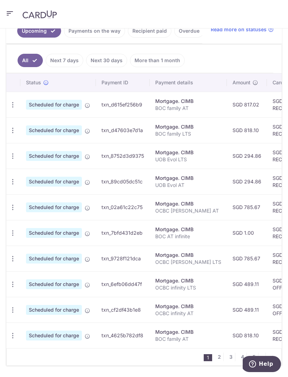
click at [16, 106] on icon "button" at bounding box center [12, 104] width 7 height 7
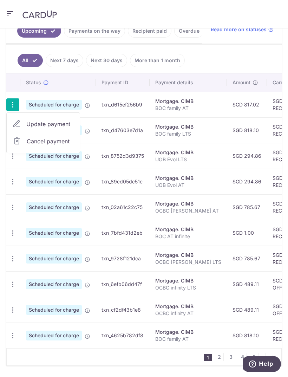
click at [28, 141] on span "Cancel payment" at bounding box center [50, 141] width 47 height 8
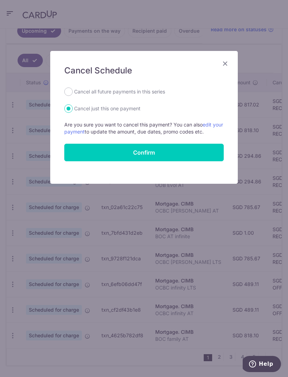
click at [212, 154] on input "Confirm" at bounding box center [144, 153] width 160 height 18
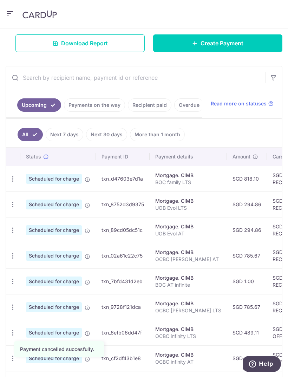
scroll to position [117, 0]
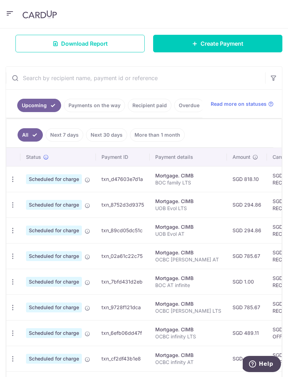
click at [16, 178] on icon "button" at bounding box center [12, 179] width 7 height 7
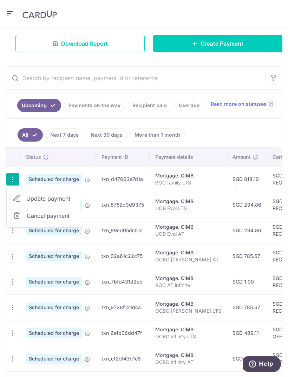
click at [26, 196] on link "Update payment" at bounding box center [43, 198] width 73 height 17
radio input "true"
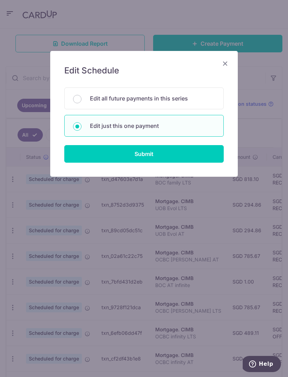
click at [211, 149] on input "Submit" at bounding box center [144, 154] width 160 height 18
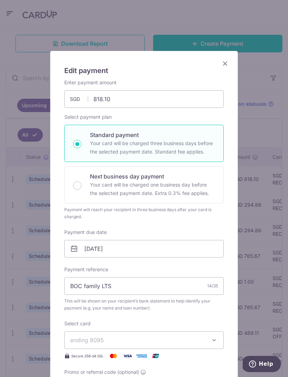
click at [227, 60] on icon "Close" at bounding box center [225, 63] width 8 height 9
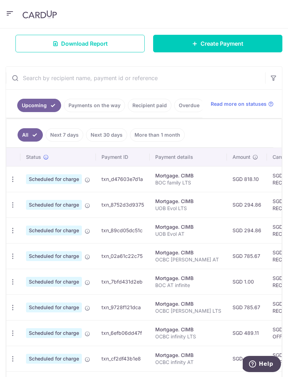
click at [14, 180] on icon "button" at bounding box center [12, 179] width 7 height 7
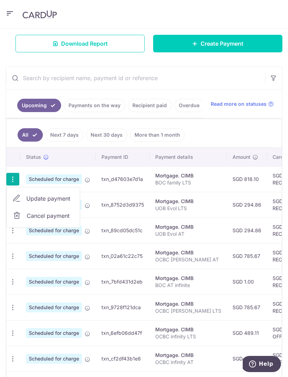
click at [30, 216] on span "Cancel payment" at bounding box center [50, 216] width 47 height 8
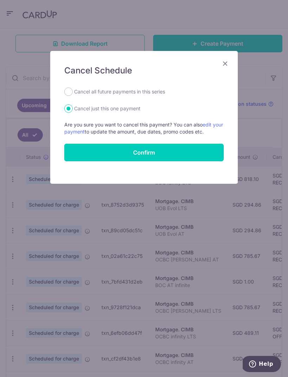
click at [202, 154] on input "Confirm" at bounding box center [144, 153] width 160 height 18
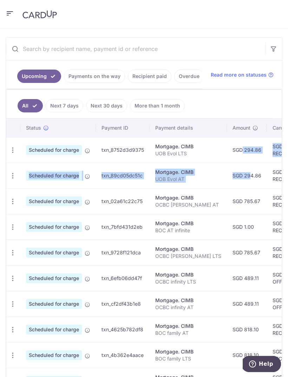
click at [227, 283] on td "SGD 489.11" at bounding box center [247, 278] width 40 height 26
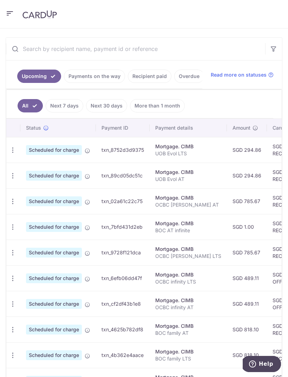
click at [15, 150] on icon "button" at bounding box center [12, 150] width 7 height 7
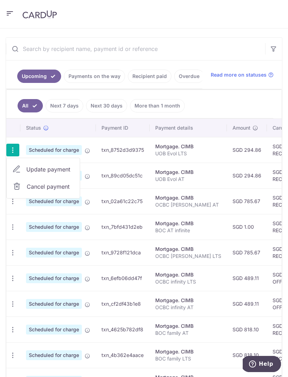
click at [32, 171] on span "Update payment" at bounding box center [50, 169] width 48 height 8
radio input "true"
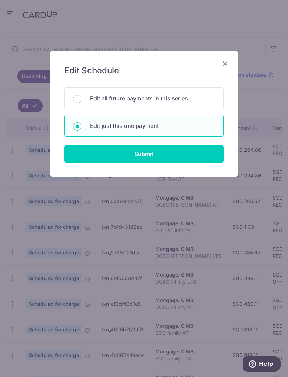
click at [206, 154] on input "Submit" at bounding box center [144, 154] width 160 height 18
radio input "true"
type input "294.86"
type input "[DATE]"
type input "UOB Evol LTS"
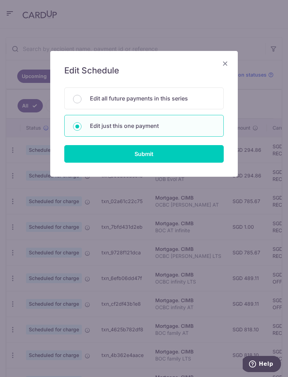
type input "REC185"
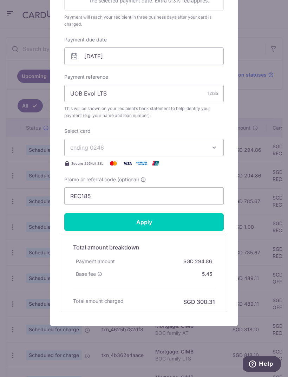
scroll to position [193, 0]
click at [184, 225] on input "Apply" at bounding box center [144, 222] width 160 height 18
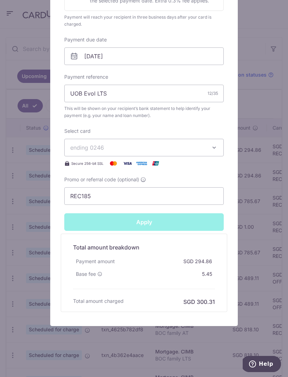
type input "Successfully Applied"
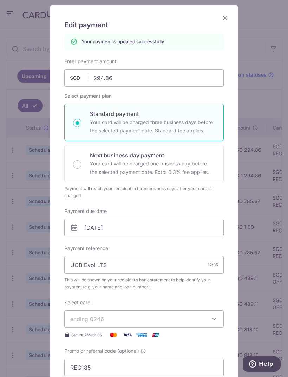
scroll to position [13, 0]
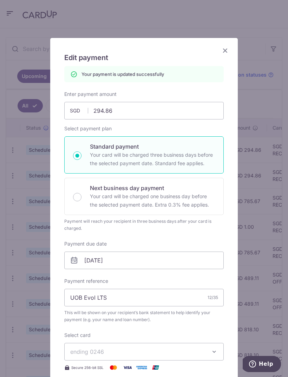
click at [226, 50] on icon "Close" at bounding box center [225, 50] width 8 height 9
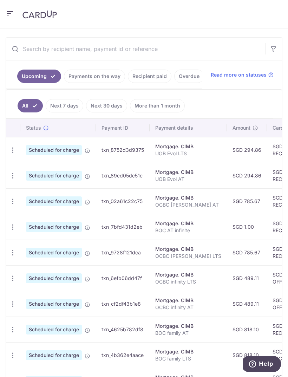
click at [16, 152] on icon "button" at bounding box center [12, 150] width 7 height 7
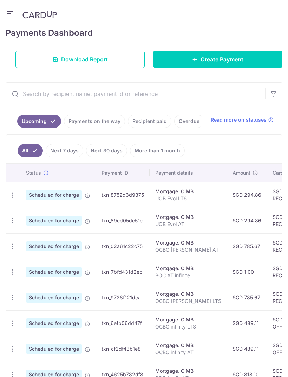
scroll to position [102, 0]
click at [15, 195] on icon "button" at bounding box center [12, 194] width 7 height 7
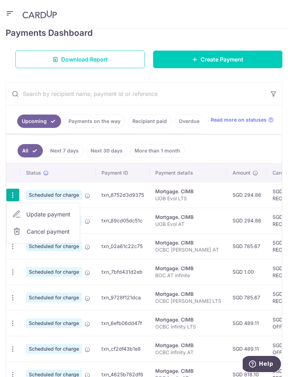
click at [27, 230] on span "Cancel payment" at bounding box center [50, 231] width 47 height 8
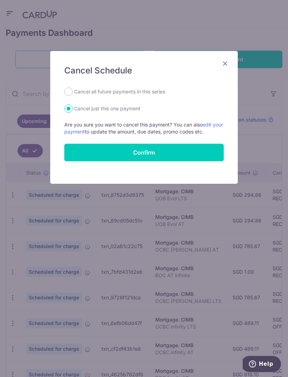
click at [205, 156] on input "Confirm" at bounding box center [144, 153] width 160 height 18
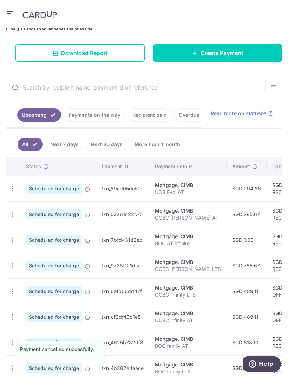
scroll to position [150, 0]
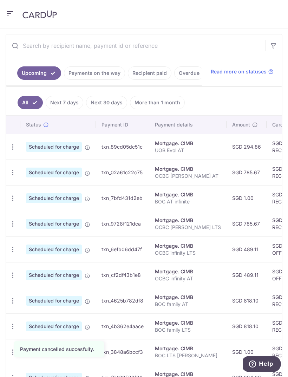
click at [13, 143] on icon "button" at bounding box center [12, 146] width 7 height 7
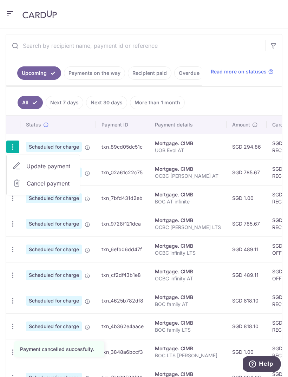
click at [62, 184] on span "Cancel payment" at bounding box center [50, 183] width 47 height 8
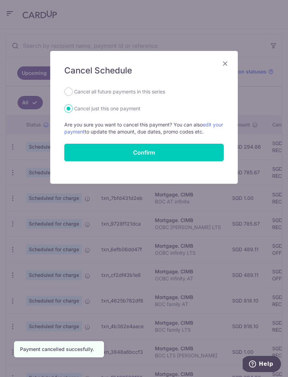
click at [205, 150] on input "Confirm" at bounding box center [144, 153] width 160 height 18
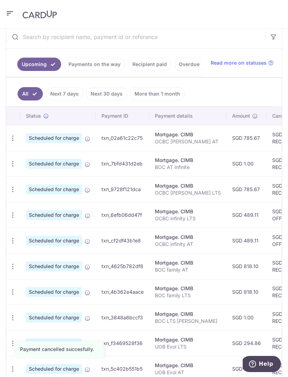
scroll to position [171, 0]
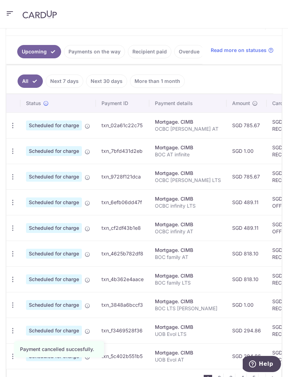
click at [14, 123] on icon "button" at bounding box center [12, 125] width 7 height 7
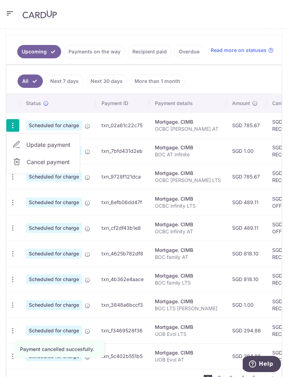
click at [259, 222] on div at bounding box center [144, 188] width 288 height 377
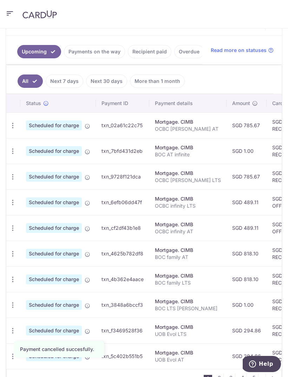
scroll to position [0, 0]
click at [15, 125] on icon "button" at bounding box center [12, 125] width 7 height 7
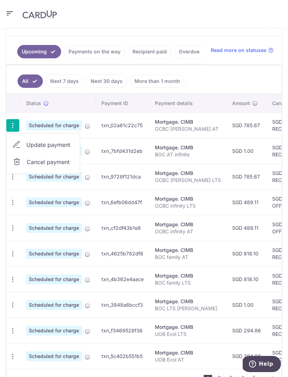
click at [67, 161] on span "Cancel payment" at bounding box center [50, 162] width 47 height 8
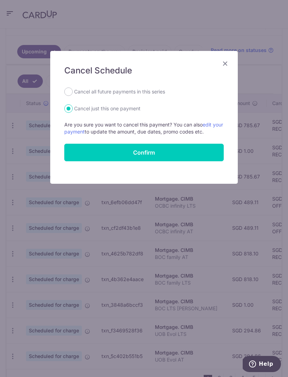
click at [175, 150] on input "Confirm" at bounding box center [144, 153] width 160 height 18
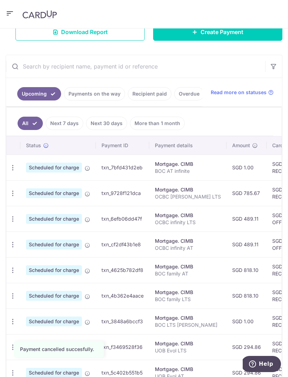
scroll to position [147, 0]
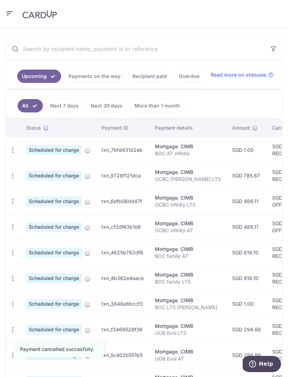
click at [16, 151] on icon "button" at bounding box center [12, 150] width 7 height 7
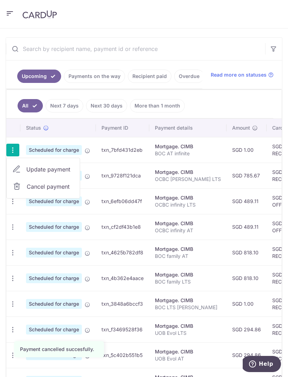
click at [33, 186] on span "Cancel payment" at bounding box center [50, 186] width 47 height 8
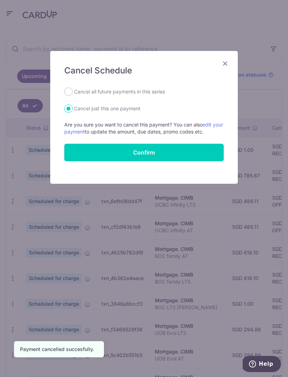
click at [197, 150] on input "Confirm" at bounding box center [144, 153] width 160 height 18
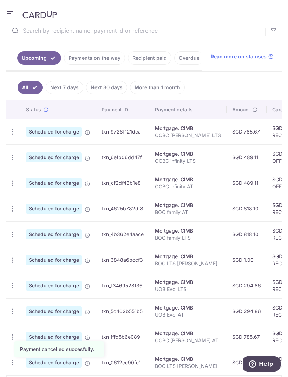
click at [14, 131] on icon "button" at bounding box center [12, 131] width 7 height 7
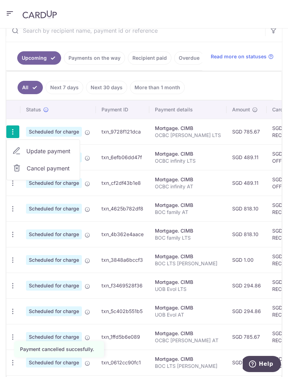
click at [31, 166] on span "Cancel payment" at bounding box center [50, 168] width 47 height 8
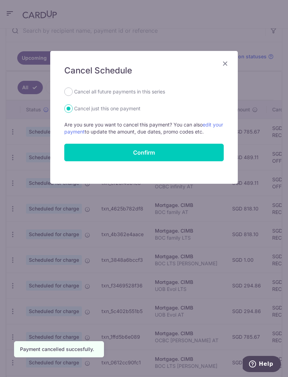
click at [199, 152] on input "Confirm" at bounding box center [144, 153] width 160 height 18
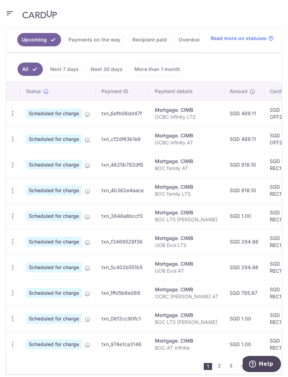
click at [14, 113] on icon "button" at bounding box center [12, 113] width 7 height 7
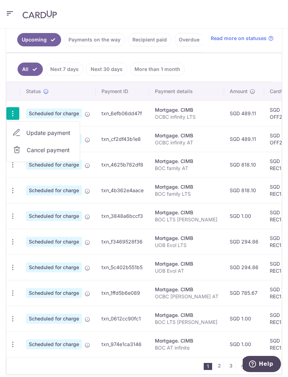
click at [33, 133] on span "Update payment" at bounding box center [50, 133] width 48 height 8
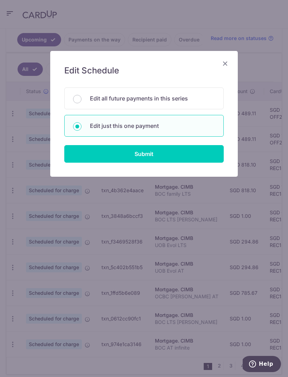
click at [199, 160] on input "Submit" at bounding box center [144, 154] width 160 height 18
radio input "true"
type input "489.11"
type input "[DATE]"
type input "OCBC infinity LTS"
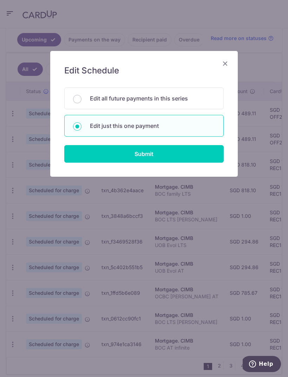
type input "OFF225"
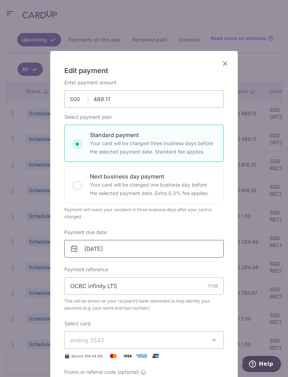
click at [184, 250] on input "06/09/2025" at bounding box center [144, 249] width 160 height 18
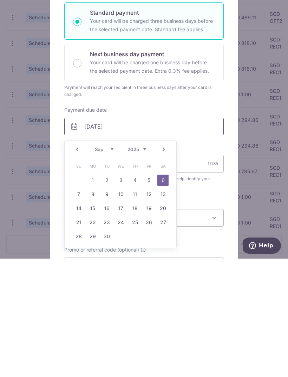
scroll to position [1, 0]
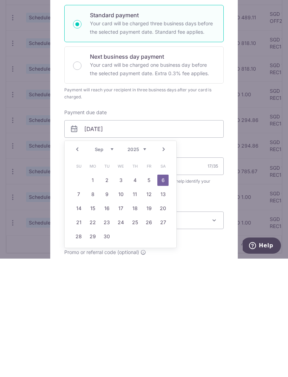
click at [153, 293] on link "5" at bounding box center [148, 298] width 11 height 11
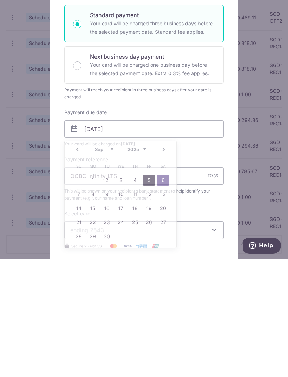
scroll to position [22, 0]
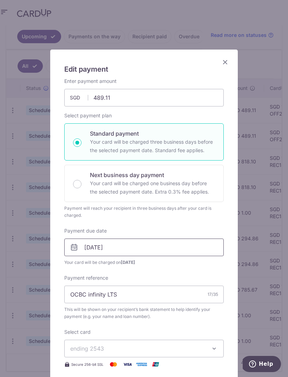
click at [109, 248] on input "05/09/2025" at bounding box center [144, 248] width 160 height 18
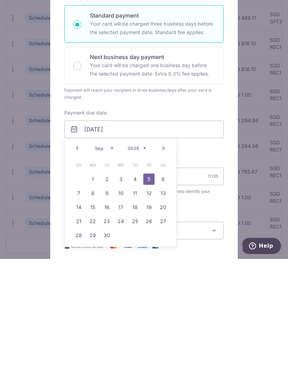
click at [133, 292] on link "4" at bounding box center [134, 297] width 11 height 11
type input "[DATE]"
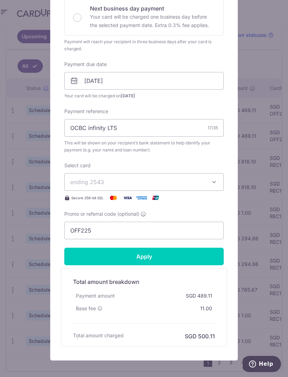
scroll to position [174, 0]
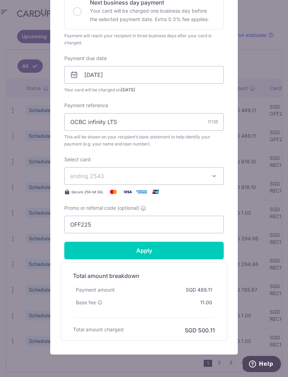
click at [193, 259] on input "Apply" at bounding box center [144, 251] width 160 height 18
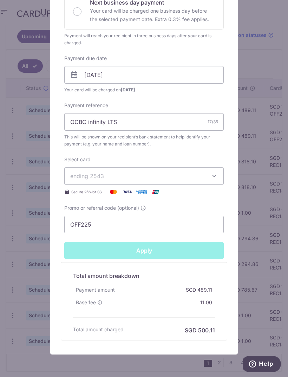
type input "Successfully Applied"
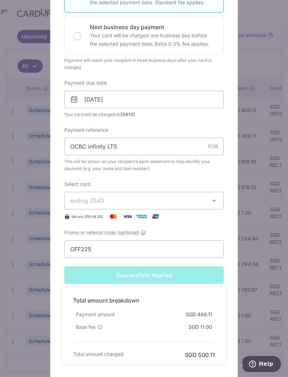
click at [249, 225] on div "Edit payment By clicking apply, you will make changes to all payments to CIMB s…" at bounding box center [144, 188] width 288 height 377
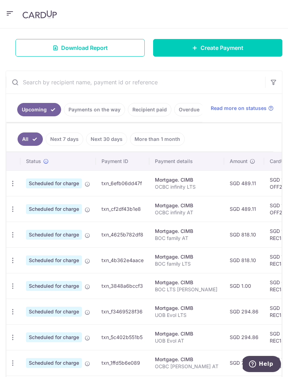
click at [10, 187] on icon "button" at bounding box center [12, 183] width 7 height 7
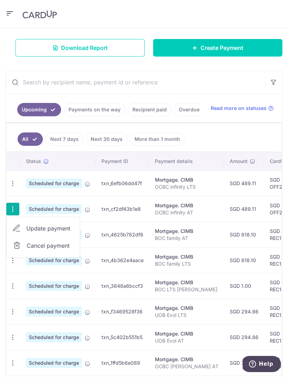
click at [32, 225] on span "Update payment" at bounding box center [50, 228] width 48 height 8
radio input "true"
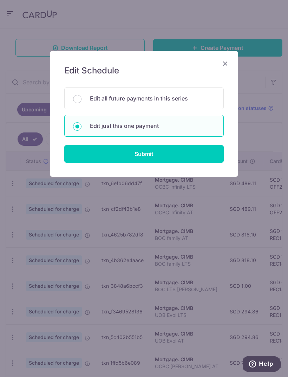
click at [208, 150] on input "Submit" at bounding box center [144, 154] width 160 height 18
radio input "true"
type input "489.11"
type input "06/09/2025"
type input "OCBC infinity AT"
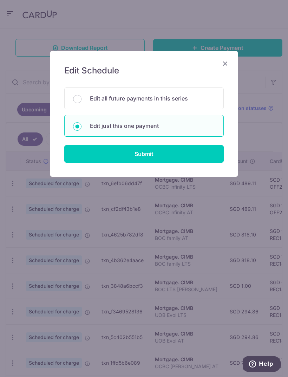
type input "OFF225"
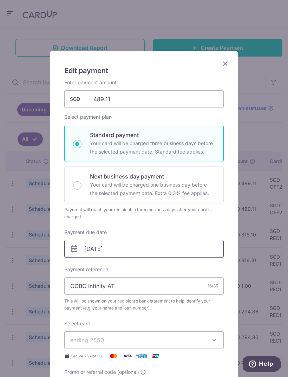
click at [116, 252] on input "06/09/2025" at bounding box center [144, 249] width 160 height 18
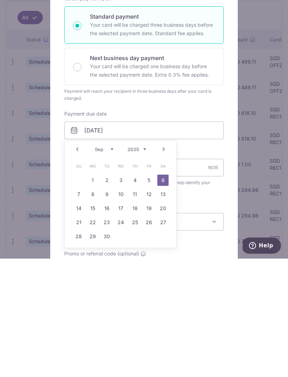
click at [139, 293] on link "4" at bounding box center [134, 298] width 11 height 11
type input "[DATE]"
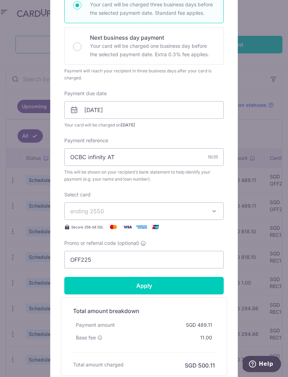
scroll to position [177, 0]
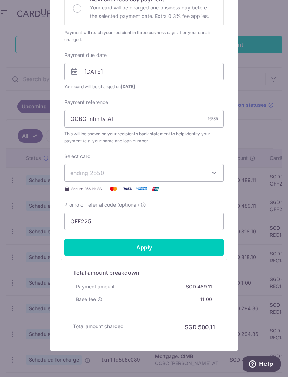
click at [168, 246] on input "Apply" at bounding box center [144, 248] width 160 height 18
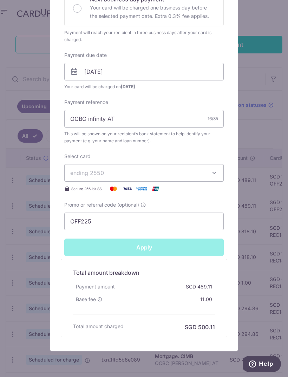
type input "Successfully Applied"
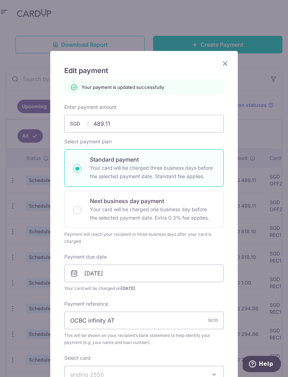
scroll to position [0, 0]
click at [223, 59] on icon "Close" at bounding box center [225, 63] width 8 height 9
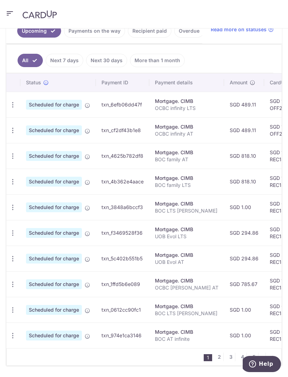
click at [13, 109] on icon "button" at bounding box center [12, 104] width 7 height 7
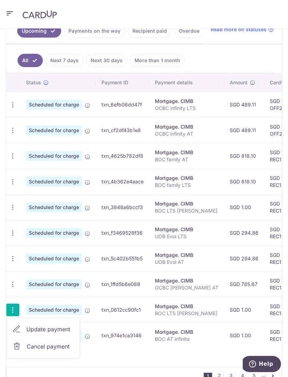
click at [45, 329] on span "Update payment" at bounding box center [50, 329] width 48 height 8
radio input "true"
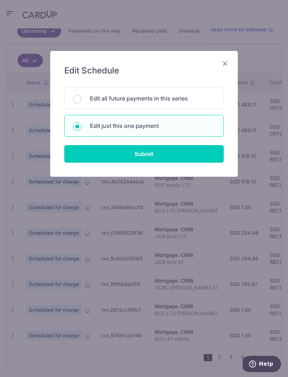
click at [199, 98] on p "Edit all future payments in this series" at bounding box center [152, 98] width 125 height 8
click at [82, 98] on input "Edit all future payments in this series" at bounding box center [77, 99] width 8 height 8
radio input "true"
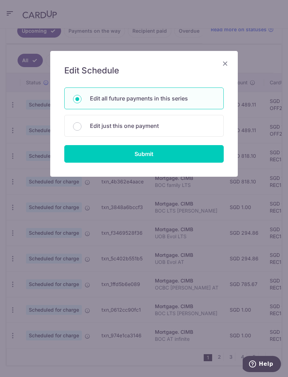
click at [198, 157] on input "Submit" at bounding box center [144, 154] width 160 height 18
radio input "true"
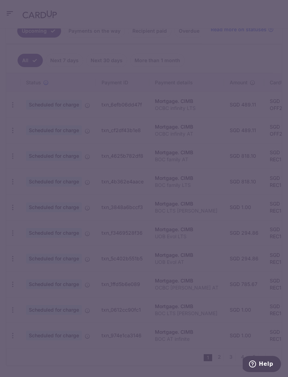
type input "1.00"
type input "BOC LTS [PERSON_NAME]"
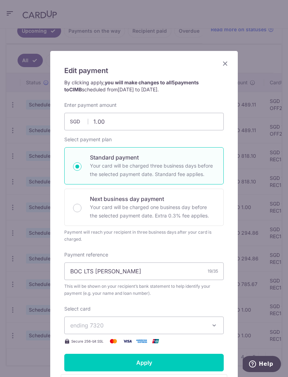
click at [192, 367] on input "Apply" at bounding box center [144, 363] width 160 height 18
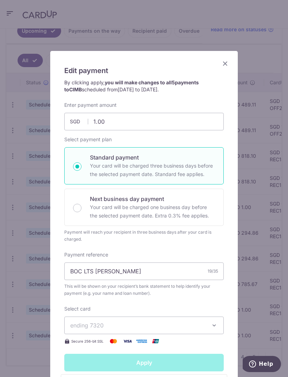
type input "Successfully Applied"
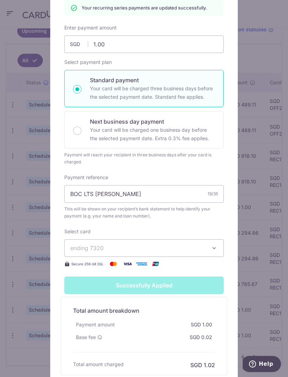
scroll to position [125, 0]
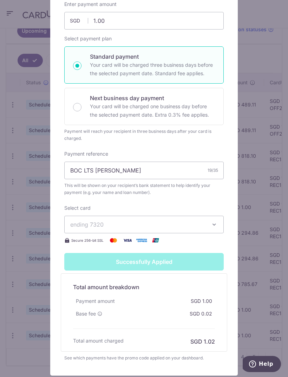
click at [261, 85] on div "Edit payment By clicking apply, you will make changes to all 5 payments to CIMB…" at bounding box center [144, 188] width 288 height 377
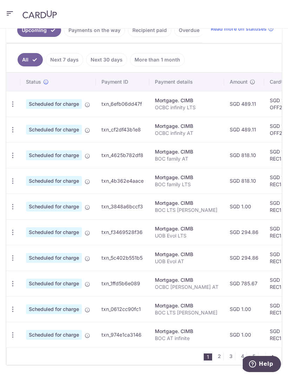
scroll to position [192, 0]
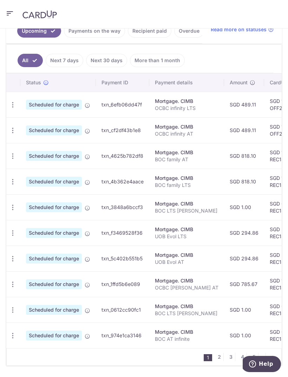
click at [16, 109] on icon "button" at bounding box center [12, 104] width 7 height 7
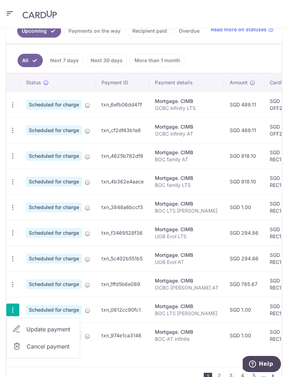
click at [38, 327] on span "Update payment" at bounding box center [50, 329] width 48 height 8
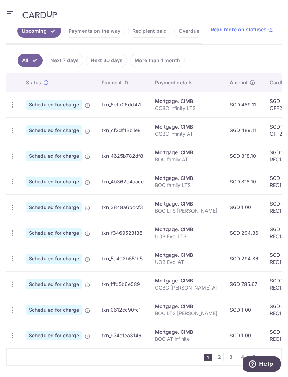
radio input "true"
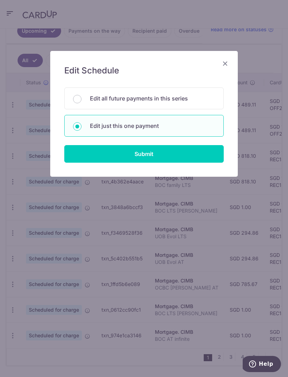
click at [209, 101] on p "Edit all future payments in this series" at bounding box center [152, 98] width 125 height 8
click at [82, 101] on input "Edit all future payments in this series" at bounding box center [77, 99] width 8 height 8
radio input "true"
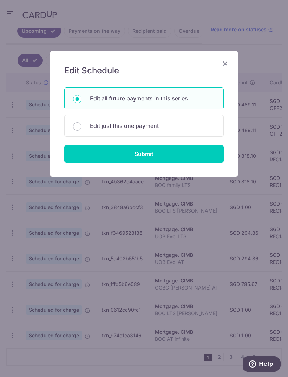
click at [197, 158] on input "Submit" at bounding box center [144, 154] width 160 height 18
radio input "true"
type input "1.00"
type input "BOC LTS [PERSON_NAME]"
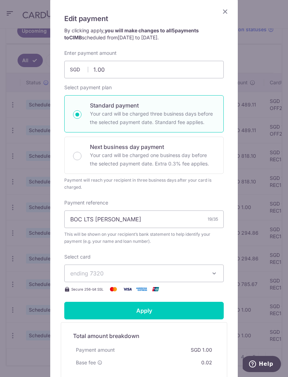
scroll to position [59, 0]
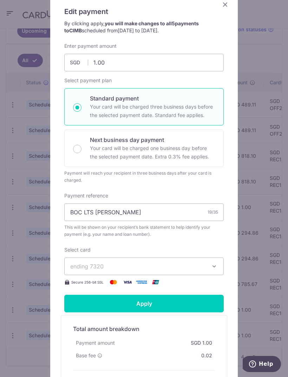
click at [201, 307] on input "Apply" at bounding box center [144, 304] width 160 height 18
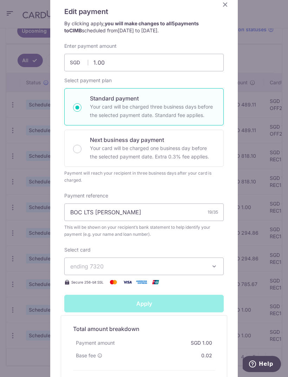
type input "Successfully Applied"
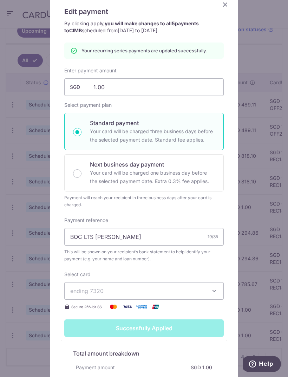
click at [260, 284] on div "Edit payment By clicking apply, you will make changes to all 5 payments to CIMB…" at bounding box center [144, 188] width 288 height 377
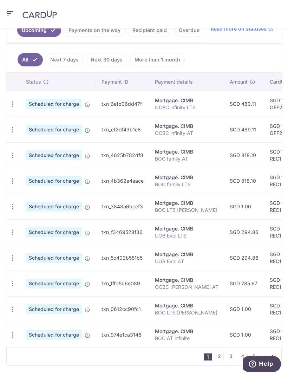
scroll to position [192, 0]
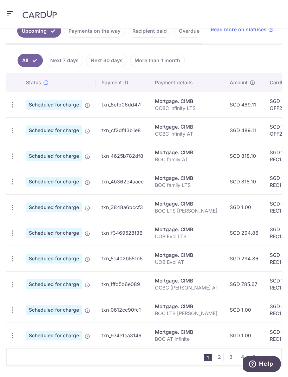
click at [13, 109] on icon "button" at bounding box center [12, 104] width 7 height 7
click at [40, 353] on span "Update payment" at bounding box center [50, 355] width 48 height 8
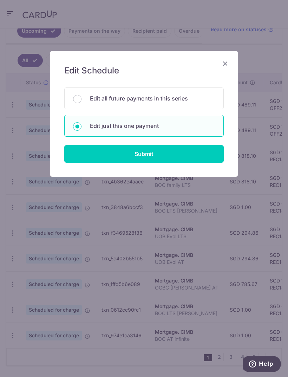
click at [147, 102] on p "Edit all future payments in this series" at bounding box center [152, 98] width 125 height 8
click at [82, 102] on input "Edit all future payments in this series" at bounding box center [77, 99] width 8 height 8
radio input "true"
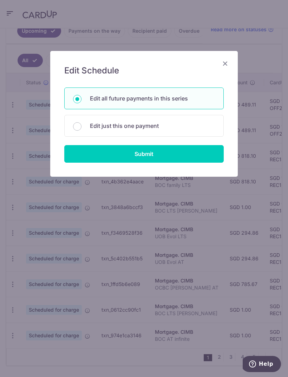
click at [184, 159] on input "Submit" at bounding box center [144, 154] width 160 height 18
radio input "true"
type input "1.00"
type input "BOC AT infinite"
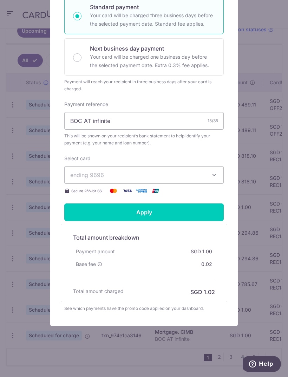
scroll to position [150, 0]
click at [199, 210] on input "Apply" at bounding box center [144, 212] width 160 height 18
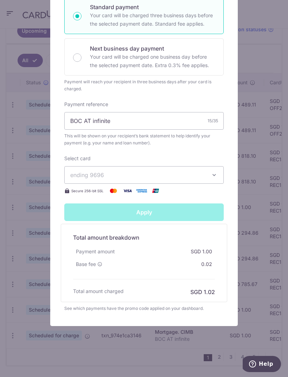
type input "Successfully Applied"
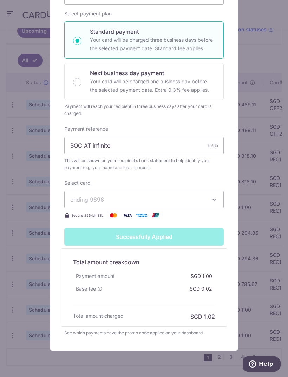
click at [259, 205] on div "Edit payment By clicking apply, you will make changes to all 4 payments to CIMB…" at bounding box center [144, 188] width 288 height 377
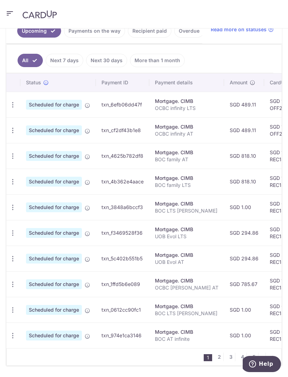
click at [13, 109] on icon "button" at bounding box center [12, 104] width 7 height 7
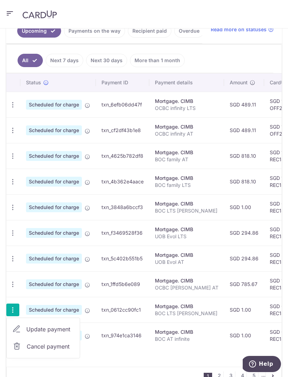
click at [64, 328] on span "Update payment" at bounding box center [50, 329] width 48 height 8
radio input "true"
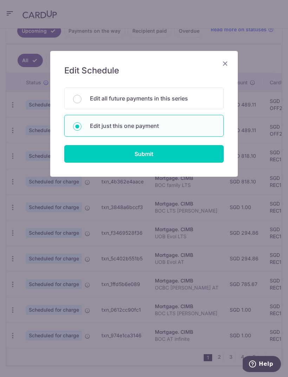
click at [201, 153] on input "Submit" at bounding box center [144, 154] width 160 height 18
radio input "true"
type input "1.00"
type input "[DATE]"
type input "BOC LTS Sheng siong"
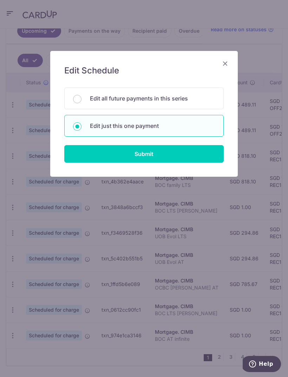
type input "REC185"
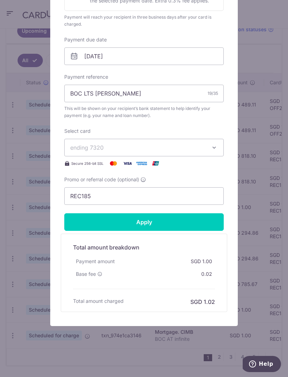
scroll to position [193, 0]
click at [191, 219] on input "Apply" at bounding box center [144, 222] width 160 height 18
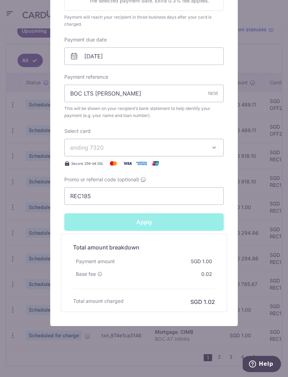
type input "Successfully Applied"
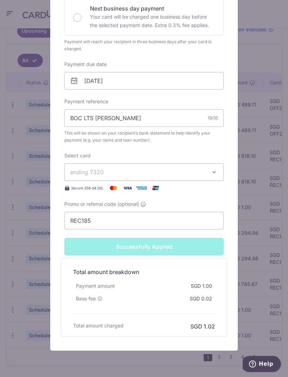
click at [253, 204] on div "Edit payment By clicking apply, you will make changes to all payments to CIMB s…" at bounding box center [144, 188] width 288 height 377
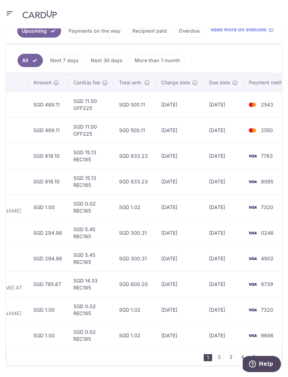
scroll to position [0, 196]
click at [257, 353] on link "5" at bounding box center [254, 357] width 8 height 8
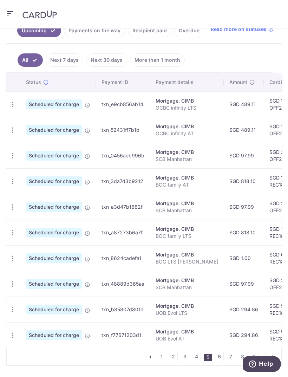
scroll to position [192, 0]
click at [171, 356] on link "2" at bounding box center [173, 357] width 8 height 8
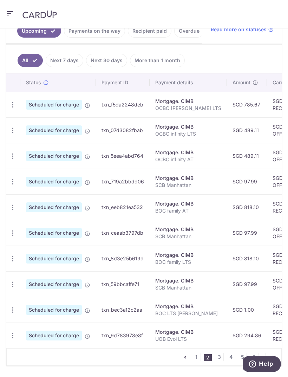
click at [11, 109] on icon "button" at bounding box center [12, 104] width 7 height 7
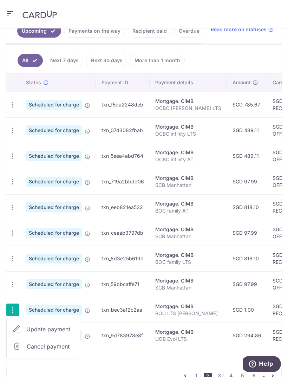
click at [58, 329] on span "Update payment" at bounding box center [50, 329] width 48 height 8
radio input "true"
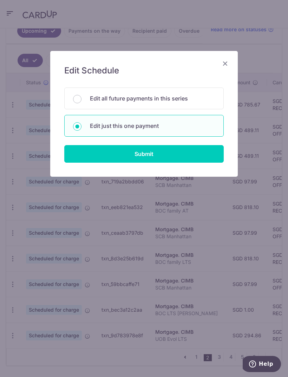
click at [80, 98] on input "Edit all future payments in this series" at bounding box center [77, 99] width 8 height 8
radio input "true"
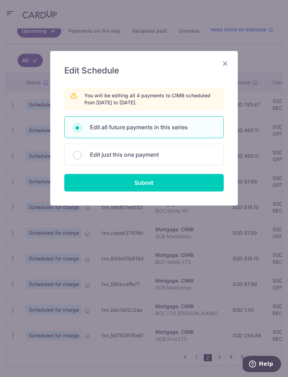
click at [196, 191] on input "Submit" at bounding box center [144, 183] width 160 height 18
radio input "true"
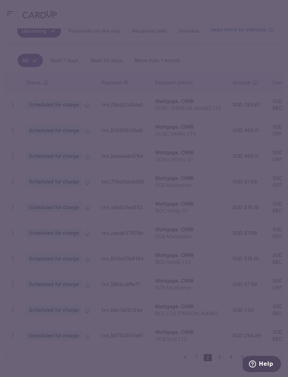
type input "1.00"
type input "BOC LTS [PERSON_NAME]"
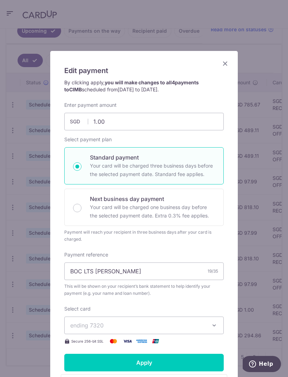
click at [153, 361] on input "Apply" at bounding box center [144, 363] width 160 height 18
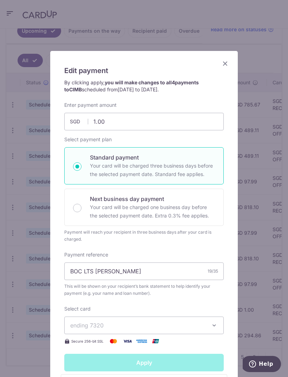
type input "Successfully Applied"
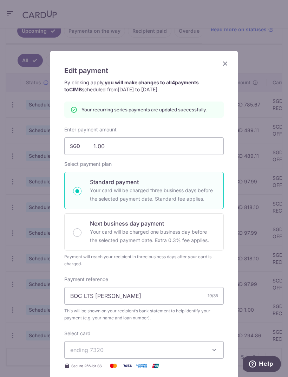
click at [221, 68] on h5 "Edit payment" at bounding box center [144, 70] width 160 height 11
click at [223, 60] on icon "Close" at bounding box center [225, 63] width 8 height 9
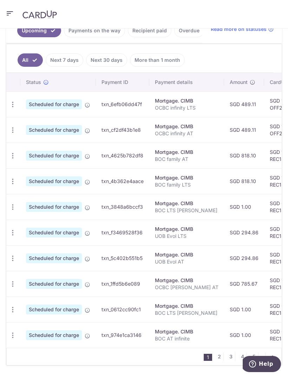
scroll to position [192, 0]
click at [10, 109] on icon "button" at bounding box center [12, 104] width 7 height 7
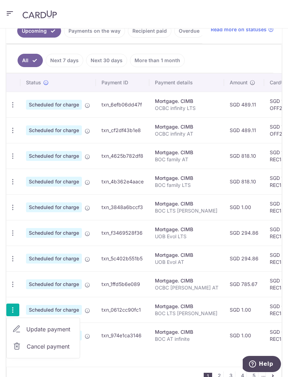
click at [57, 344] on span "Cancel payment" at bounding box center [50, 346] width 47 height 8
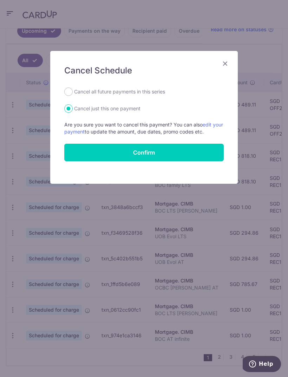
click at [66, 95] on input "Cancel all future payments in this series" at bounding box center [68, 91] width 8 height 8
radio input "true"
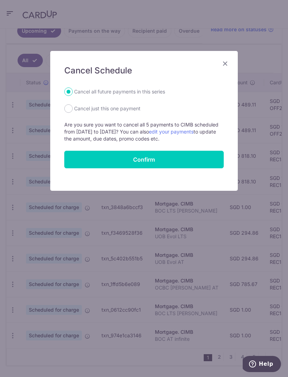
click at [162, 153] on input "Confirm" at bounding box center [144, 160] width 160 height 18
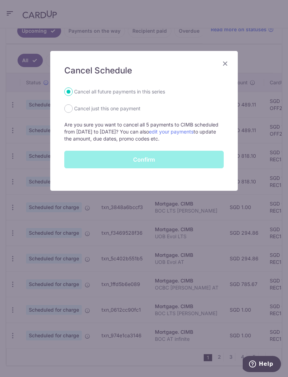
click at [203, 160] on div "Confirm" at bounding box center [144, 160] width 168 height 18
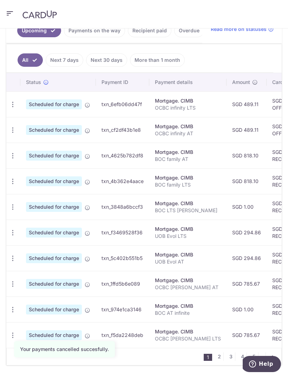
scroll to position [192, 0]
click at [15, 109] on icon "button" at bounding box center [12, 104] width 7 height 7
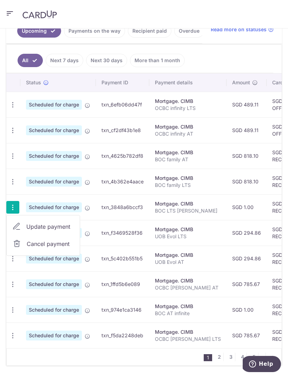
click at [30, 243] on span "Cancel payment" at bounding box center [50, 244] width 47 height 8
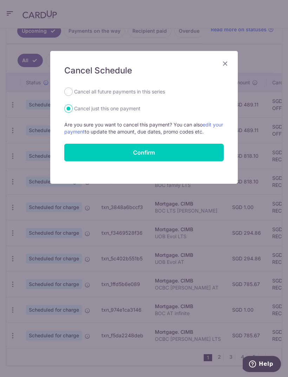
click at [66, 93] on input "Cancel all future payments in this series" at bounding box center [68, 91] width 8 height 8
radio input "true"
click at [167, 157] on input "Confirm" at bounding box center [144, 153] width 160 height 18
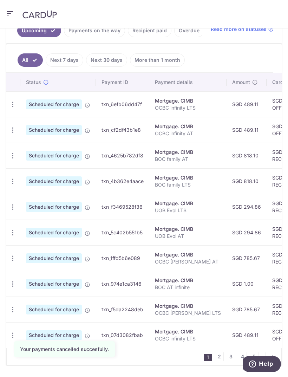
scroll to position [192, 0]
click at [15, 109] on icon "button" at bounding box center [12, 104] width 7 height 7
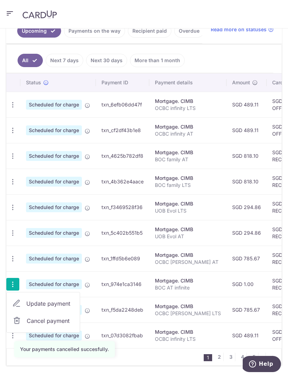
click at [58, 318] on span "Cancel payment" at bounding box center [50, 321] width 47 height 8
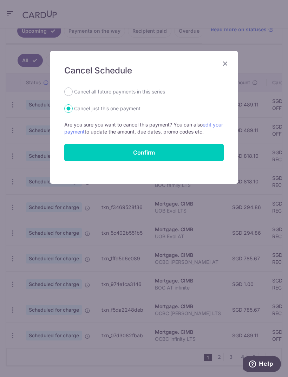
click at [70, 92] on input "Cancel all future payments in this series" at bounding box center [68, 91] width 8 height 8
radio input "true"
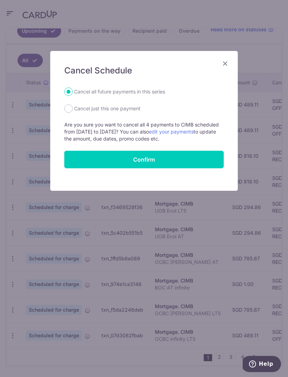
click at [164, 162] on input "Confirm" at bounding box center [144, 160] width 160 height 18
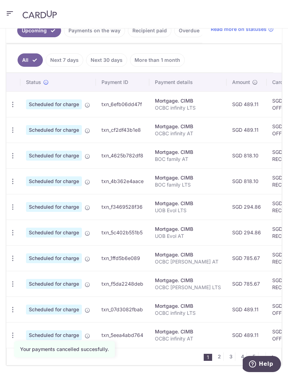
scroll to position [192, 0]
click at [218, 356] on link "2" at bounding box center [219, 357] width 8 height 8
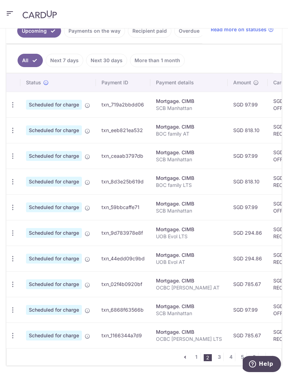
click at [217, 358] on link "3" at bounding box center [219, 357] width 8 height 8
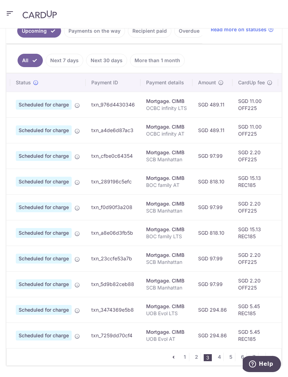
scroll to position [0, 11]
click at [254, 353] on link "7" at bounding box center [254, 357] width 8 height 8
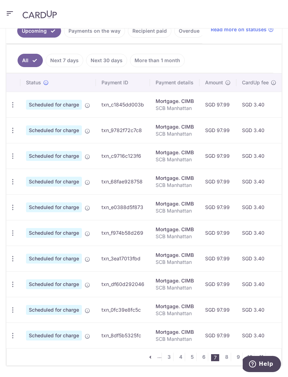
scroll to position [0, 0]
click at [261, 353] on link "11" at bounding box center [261, 357] width 8 height 8
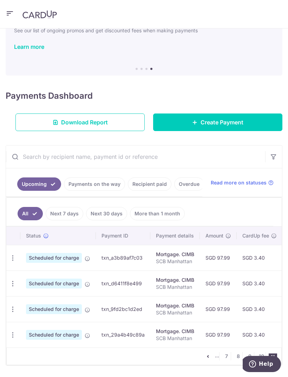
scroll to position [38, 0]
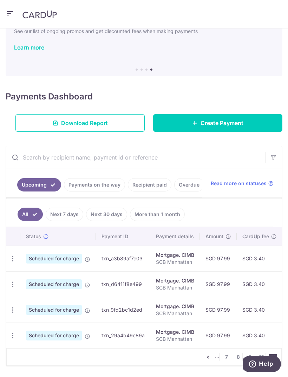
click at [206, 359] on icon "pager" at bounding box center [208, 357] width 6 height 6
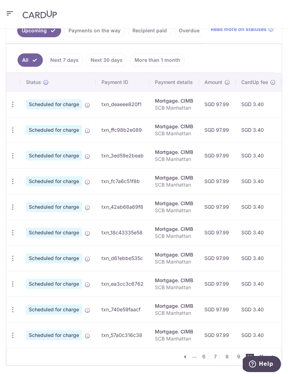
scroll to position [192, 0]
click at [185, 361] on link "pager" at bounding box center [185, 357] width 8 height 8
click at [177, 355] on link "pager" at bounding box center [173, 357] width 8 height 8
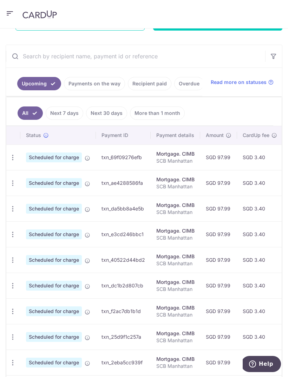
scroll to position [110, 0]
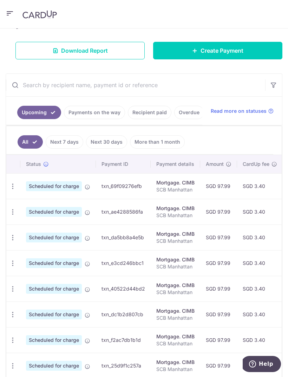
click at [49, 115] on link "Upcoming" at bounding box center [39, 112] width 44 height 13
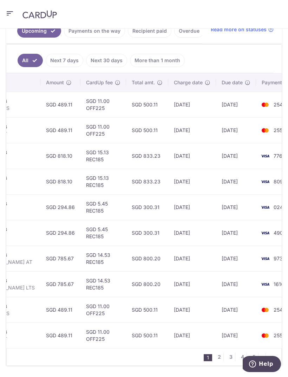
scroll to position [192, 0]
